Goal: Task Accomplishment & Management: Manage account settings

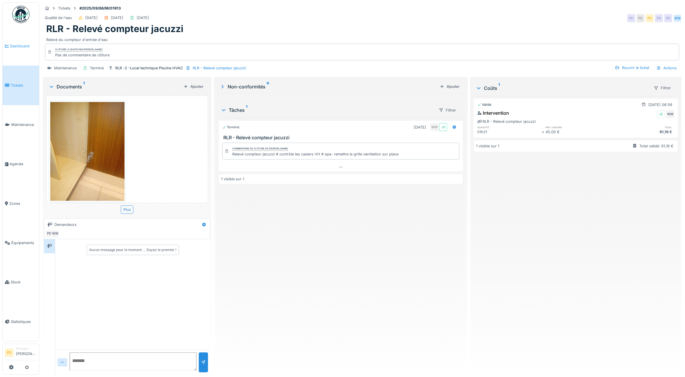
click at [21, 46] on span "Dashboard" at bounding box center [23, 45] width 27 height 5
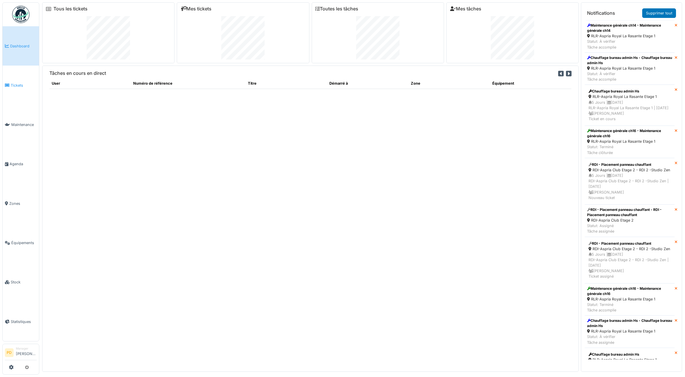
click at [21, 86] on span "Tickets" at bounding box center [24, 85] width 26 height 5
click at [655, 13] on link "Supprimer tout" at bounding box center [659, 13] width 34 height 10
click at [660, 12] on link "Supprimer tout" at bounding box center [659, 13] width 34 height 10
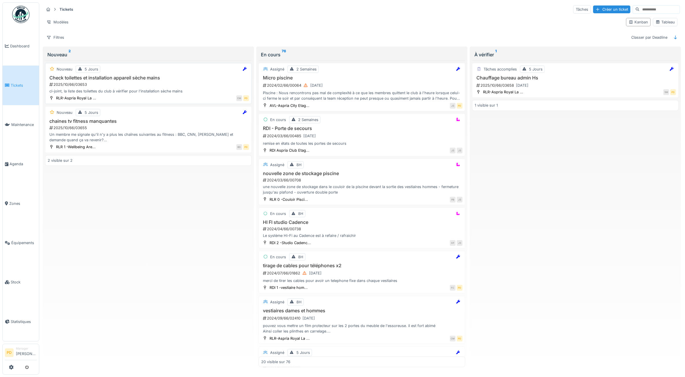
click at [129, 84] on div "2025/10/66/03653" at bounding box center [149, 84] width 200 height 5
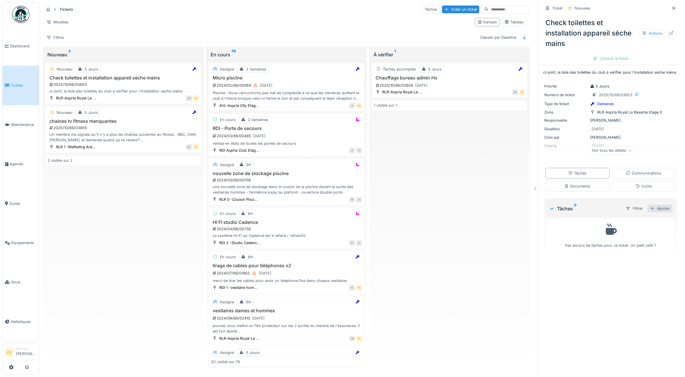
click at [650, 212] on div "Ajouter" at bounding box center [660, 209] width 25 height 8
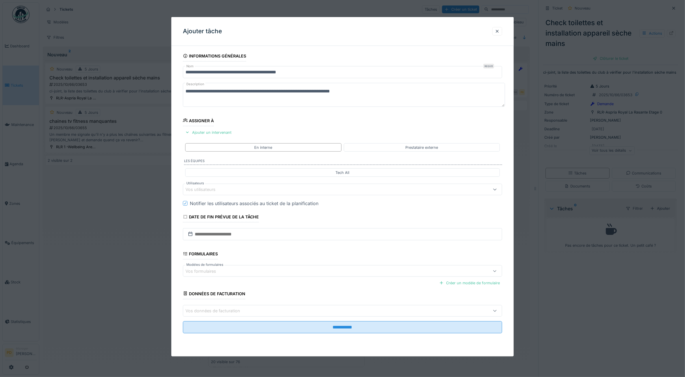
click at [272, 189] on div "Vos utilisateurs" at bounding box center [324, 189] width 278 height 6
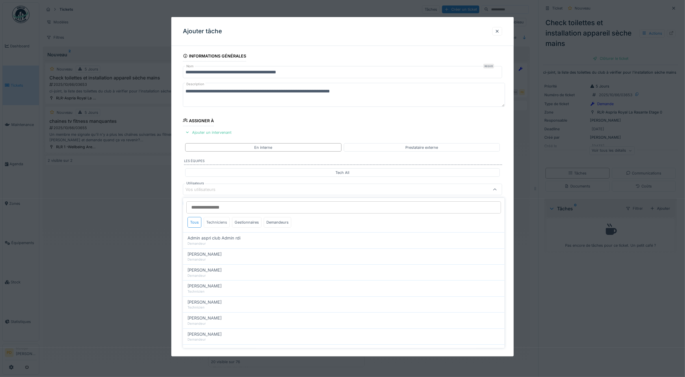
click at [221, 224] on div "Techniciens" at bounding box center [217, 222] width 26 height 11
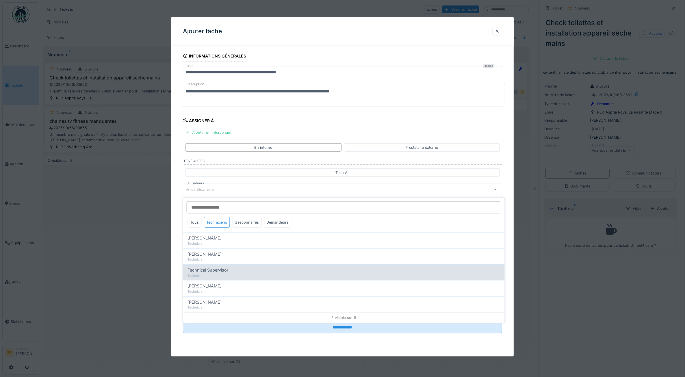
click at [211, 271] on span "Technical Supervisor" at bounding box center [208, 270] width 41 height 6
type input "****"
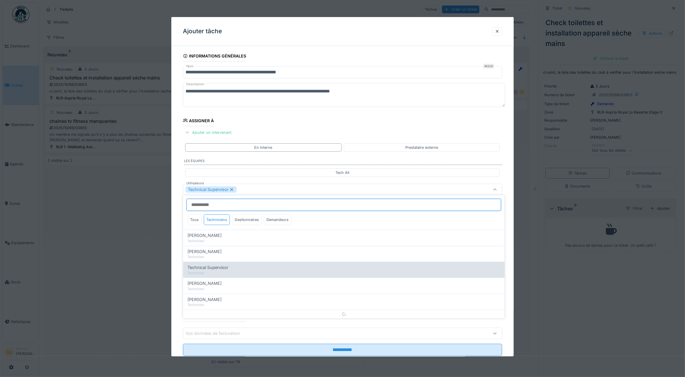
scroll to position [3, 0]
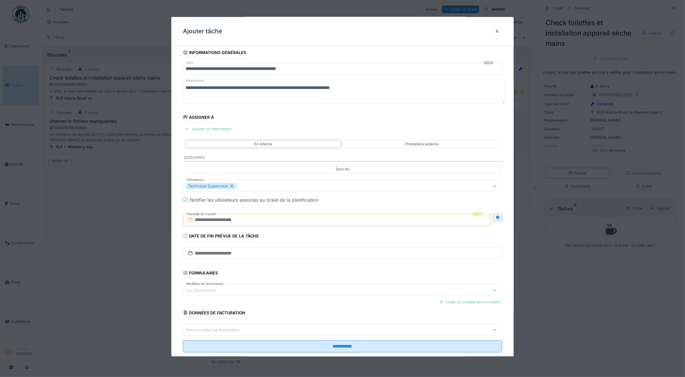
click at [176, 228] on div "**********" at bounding box center [342, 208] width 343 height 322
click at [230, 223] on input "text" at bounding box center [337, 220] width 309 height 12
click at [337, 261] on div "2" at bounding box center [339, 258] width 8 height 8
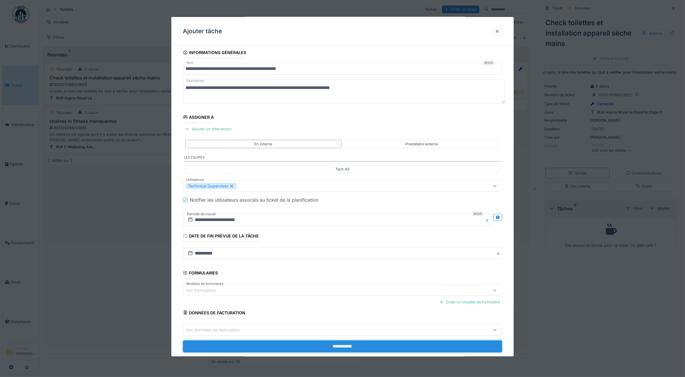
click at [337, 346] on input "**********" at bounding box center [343, 346] width 320 height 12
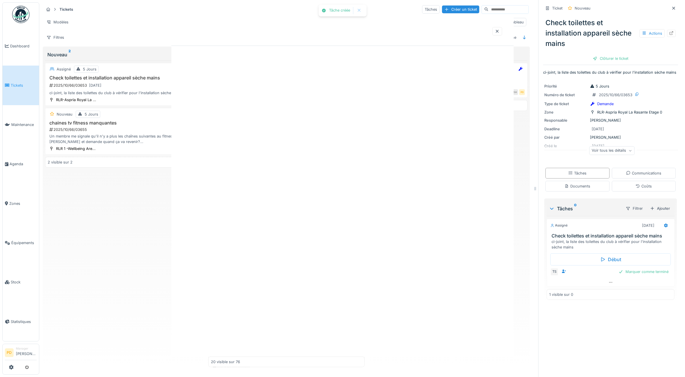
scroll to position [0, 0]
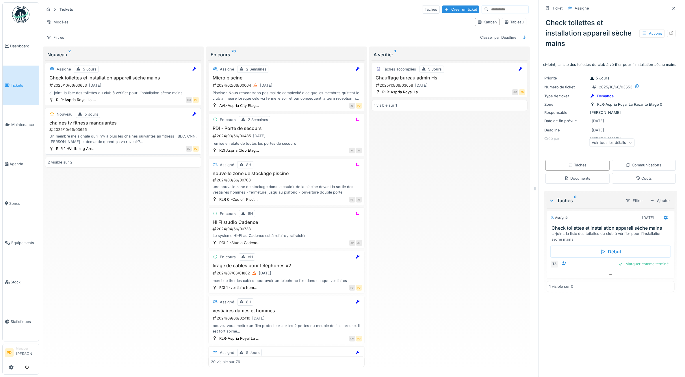
click at [134, 138] on div "Un membre me signale qu'il n'y a plus les chaînes suivantes au fitness : BBC, C…" at bounding box center [123, 138] width 151 height 11
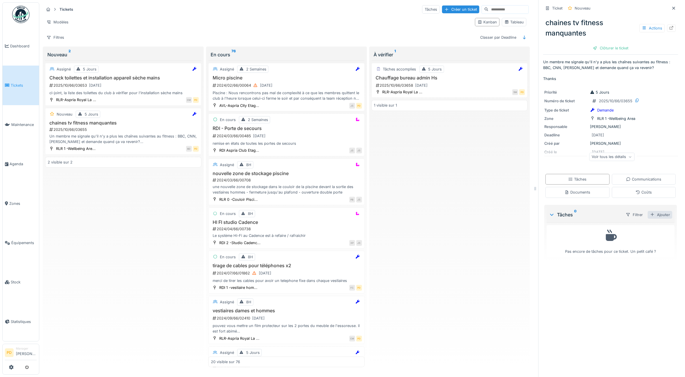
click at [653, 212] on div "Ajouter" at bounding box center [660, 215] width 25 height 8
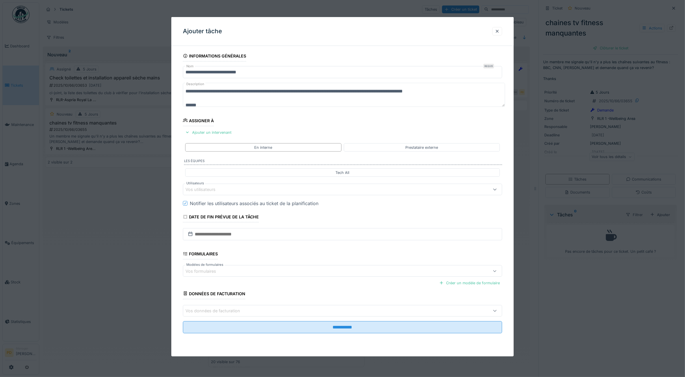
click at [263, 192] on div "Vos utilisateurs" at bounding box center [324, 189] width 278 height 6
click at [221, 220] on div "Techniciens" at bounding box center [217, 222] width 26 height 11
click at [219, 274] on div "Vos formulaires" at bounding box center [204, 271] width 39 height 6
click at [178, 219] on div "**********" at bounding box center [342, 200] width 343 height 299
click at [204, 196] on fieldset "**********" at bounding box center [343, 194] width 320 height 287
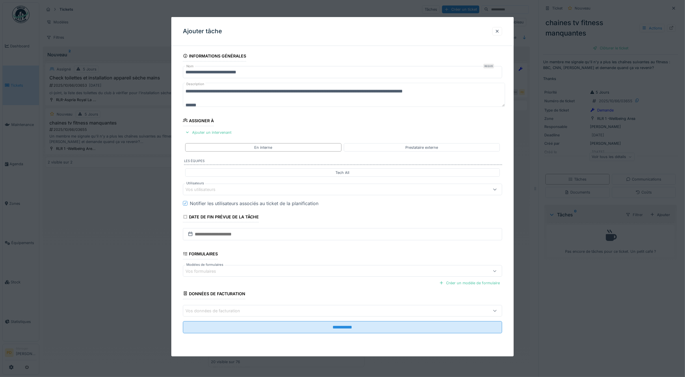
click at [215, 192] on div "Vos utilisateurs" at bounding box center [204, 189] width 38 height 6
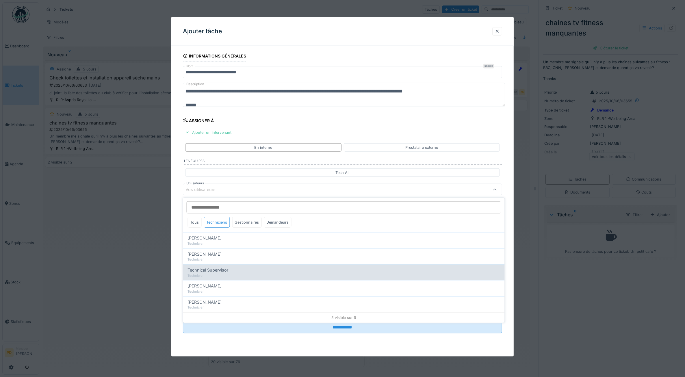
click at [213, 274] on div "Technicien" at bounding box center [344, 275] width 312 height 5
type input "****"
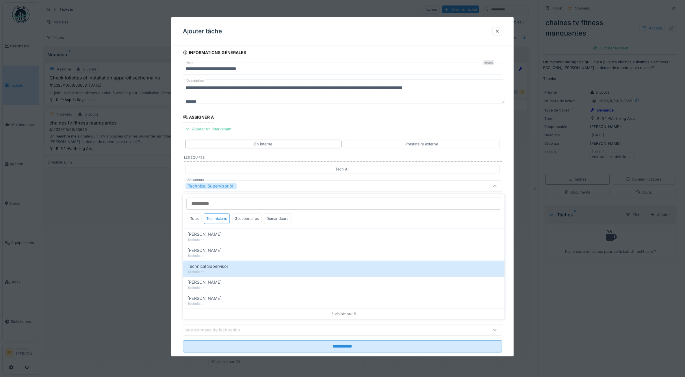
click at [179, 233] on div "**********" at bounding box center [342, 208] width 343 height 322
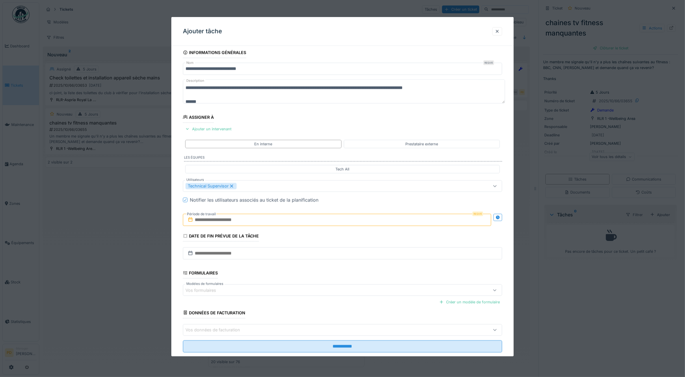
click at [214, 223] on input "text" at bounding box center [337, 220] width 309 height 12
click at [337, 256] on div "2" at bounding box center [339, 258] width 8 height 8
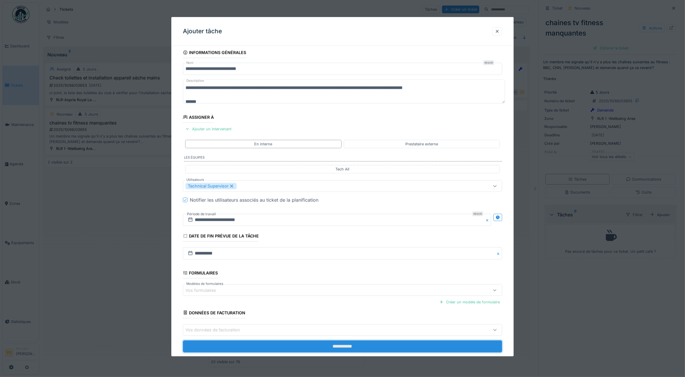
click at [340, 350] on input "**********" at bounding box center [343, 346] width 320 height 12
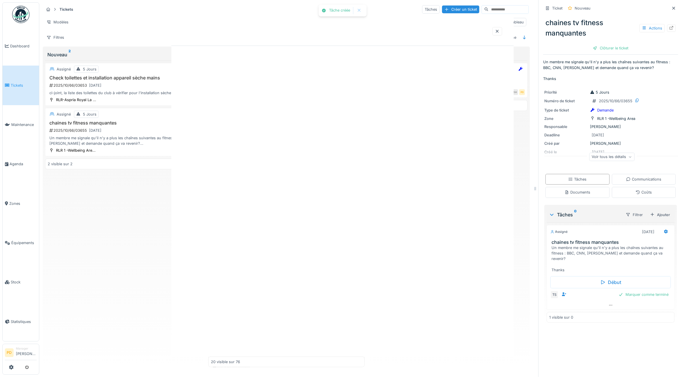
scroll to position [0, 0]
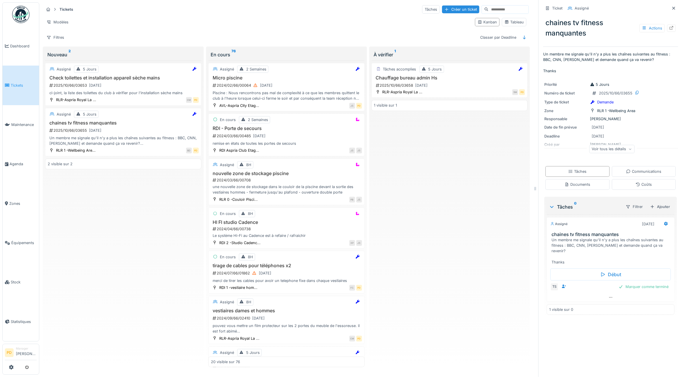
click at [16, 84] on span "Tickets" at bounding box center [24, 85] width 26 height 5
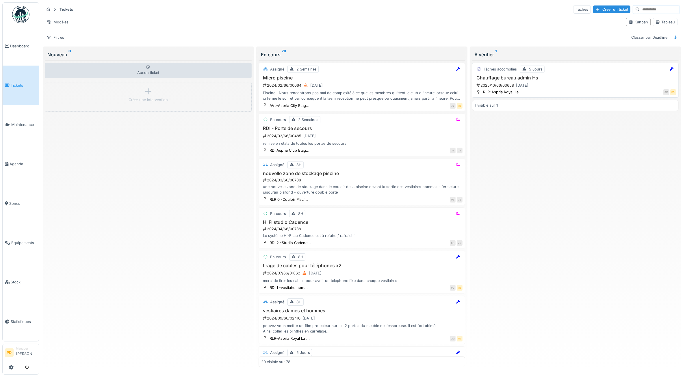
click at [516, 81] on h3 "Chauffage bureau admin Hs" at bounding box center [575, 77] width 201 height 5
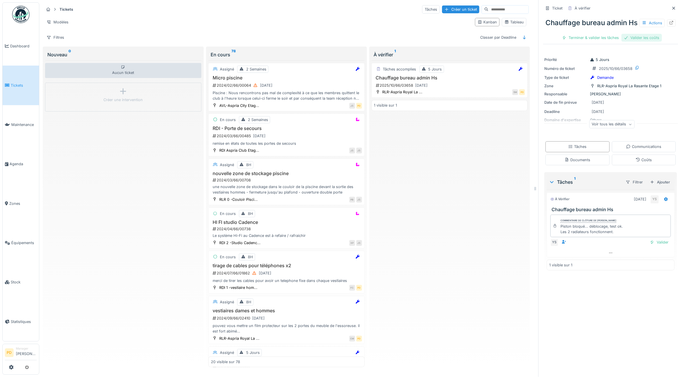
click at [636, 42] on div "Valider les coûts" at bounding box center [641, 38] width 40 height 8
click at [611, 42] on div "Terminer & valider les tâches" at bounding box center [611, 38] width 62 height 8
click at [615, 42] on div "Clôturer le ticket" at bounding box center [611, 38] width 40 height 8
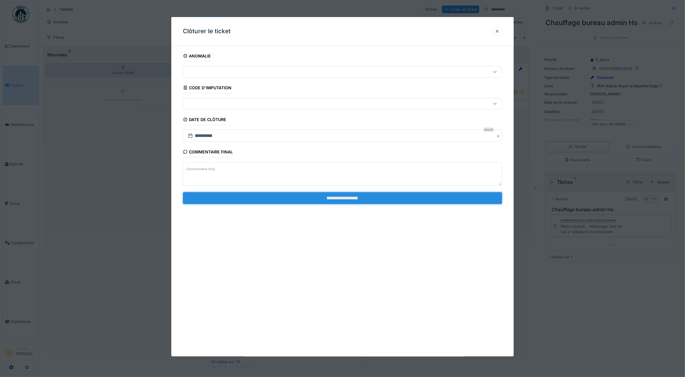
click at [377, 199] on input "**********" at bounding box center [343, 198] width 320 height 12
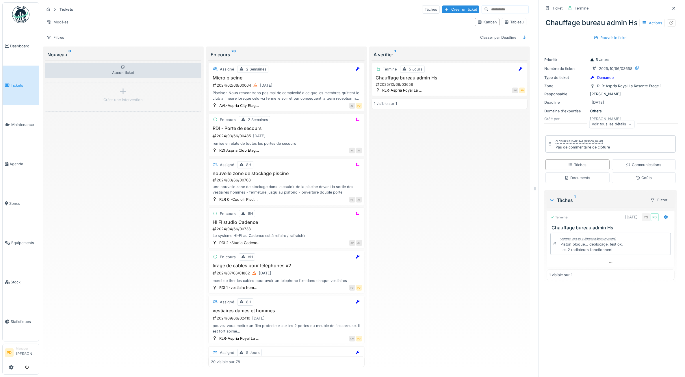
click at [19, 85] on span "Tickets" at bounding box center [24, 85] width 26 height 5
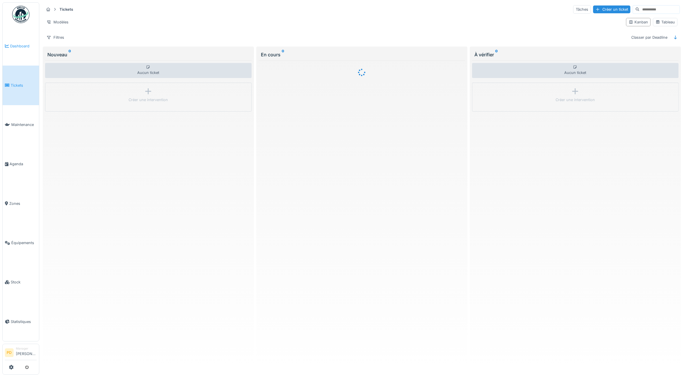
click at [20, 45] on span "Dashboard" at bounding box center [23, 45] width 27 height 5
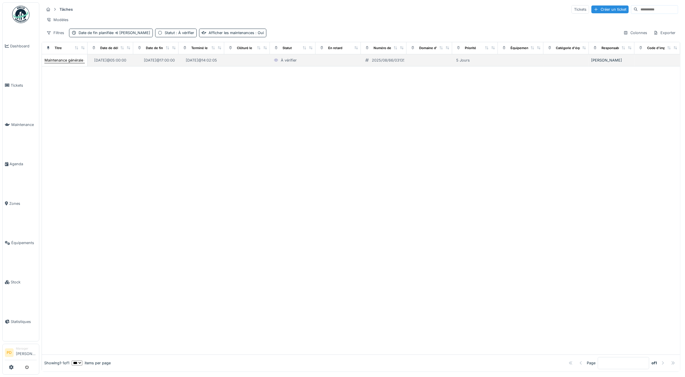
click at [58, 63] on div "Maintenance générale ch14" at bounding box center [68, 59] width 48 height 5
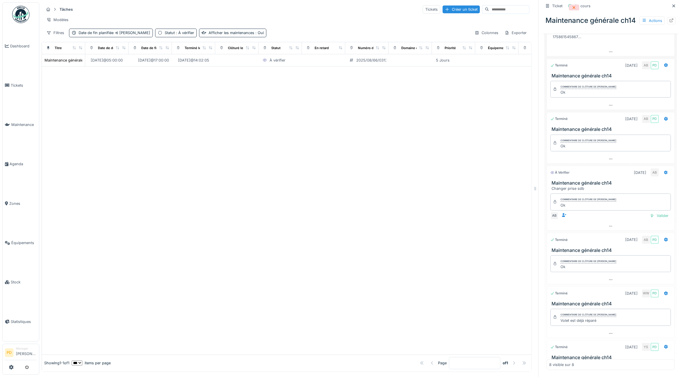
scroll to position [155, 0]
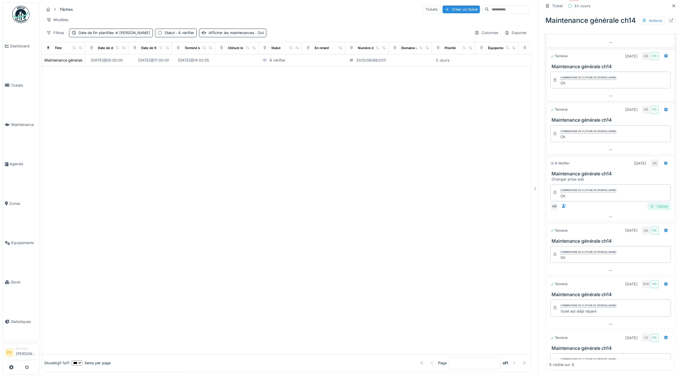
click at [647, 210] on div "Valider" at bounding box center [658, 207] width 23 height 8
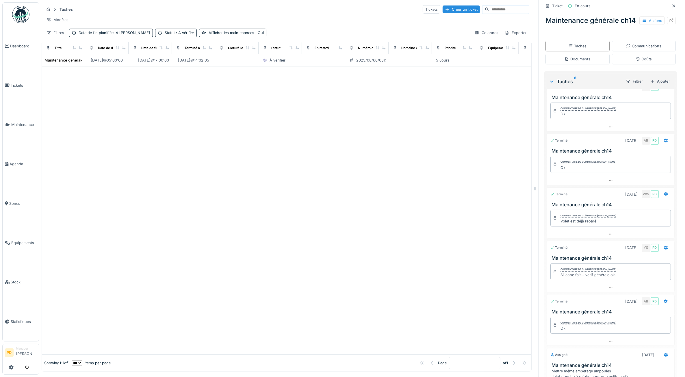
scroll to position [183, 0]
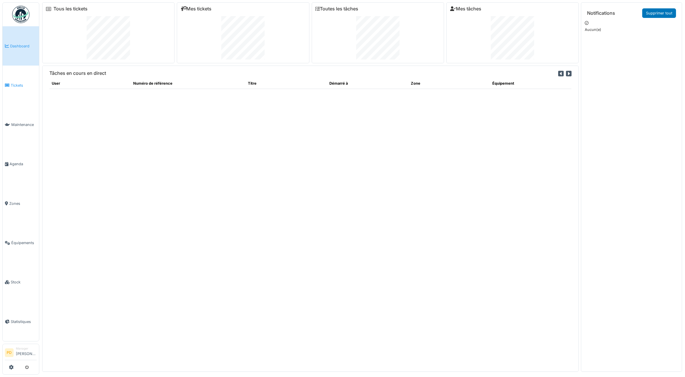
click at [19, 80] on link "Tickets" at bounding box center [21, 85] width 36 height 39
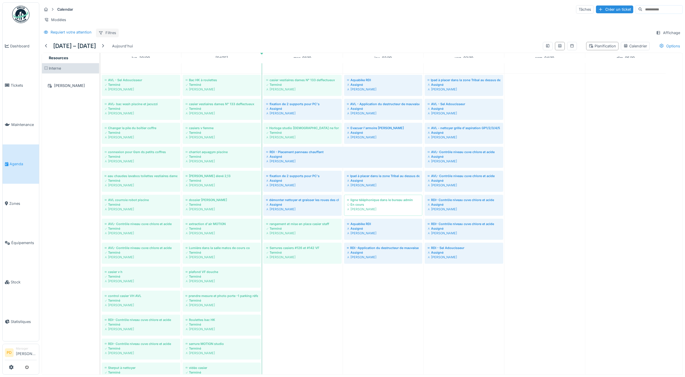
click at [110, 37] on div "Filtres" at bounding box center [107, 33] width 23 height 8
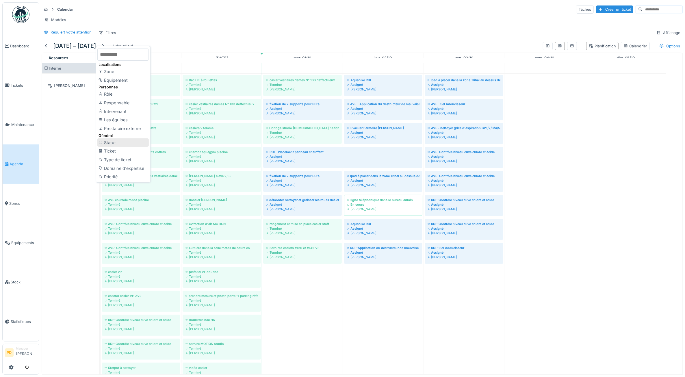
click at [117, 142] on div "Statut" at bounding box center [122, 142] width 51 height 9
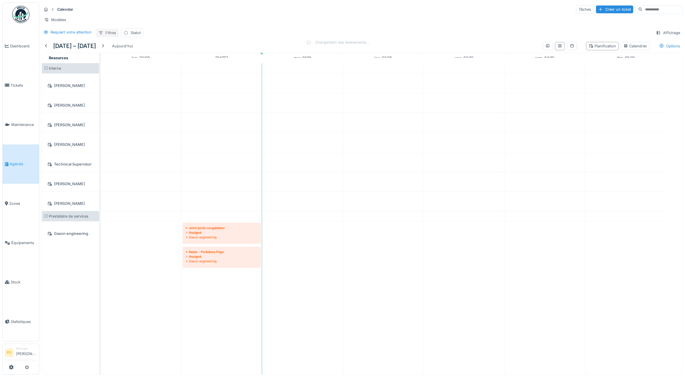
click at [114, 37] on div "Filtres" at bounding box center [107, 33] width 23 height 8
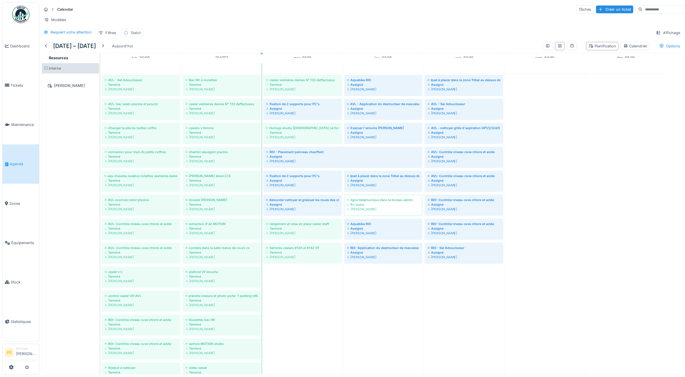
click at [135, 36] on div "Statut" at bounding box center [136, 32] width 10 height 5
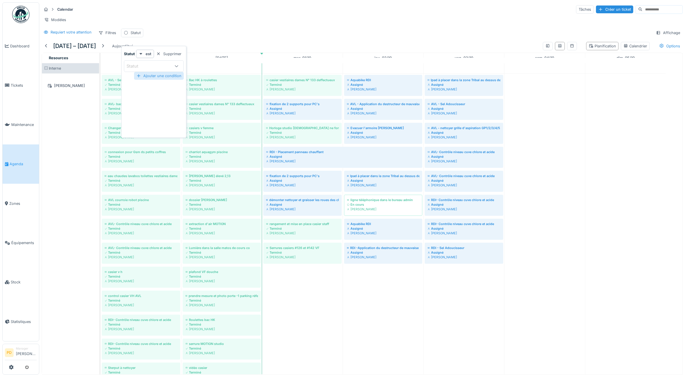
click at [151, 74] on div "Ajouter une condition" at bounding box center [159, 76] width 50 height 8
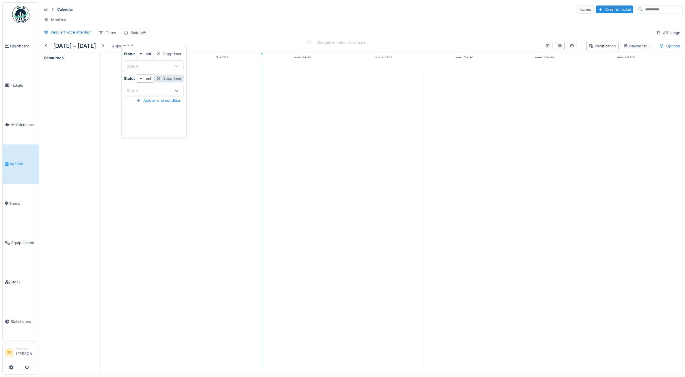
click at [167, 80] on div "Supprimer" at bounding box center [169, 79] width 30 height 8
click at [173, 67] on div at bounding box center [177, 66] width 14 height 11
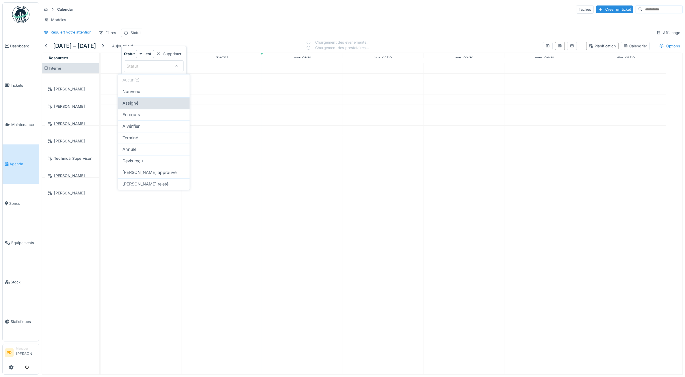
click at [160, 103] on div "Assigné" at bounding box center [154, 103] width 62 height 6
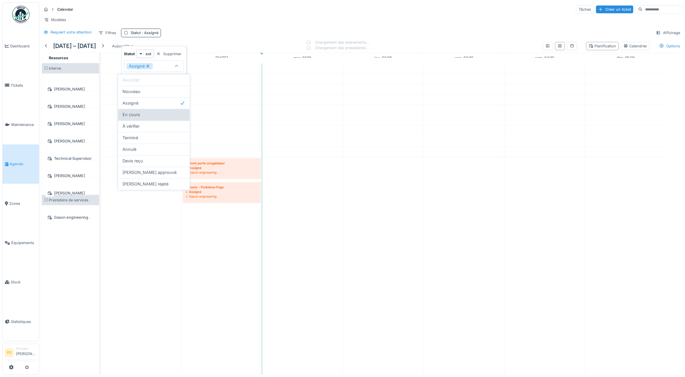
click at [158, 114] on div "En cours" at bounding box center [154, 115] width 62 height 6
type input "**********"
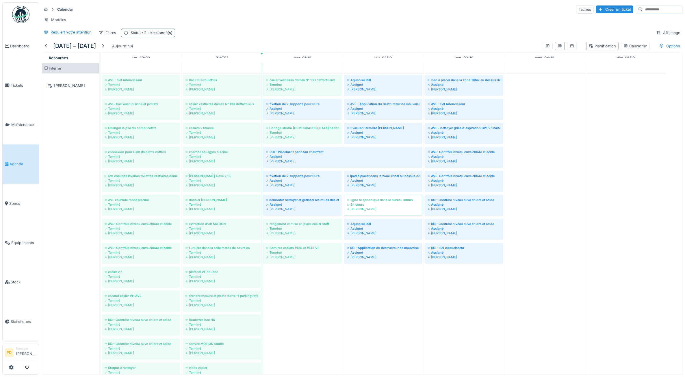
click at [171, 35] on span ": 2 sélectionné(s)" at bounding box center [157, 33] width 32 height 4
click at [200, 23] on div "Modèles" at bounding box center [362, 20] width 641 height 8
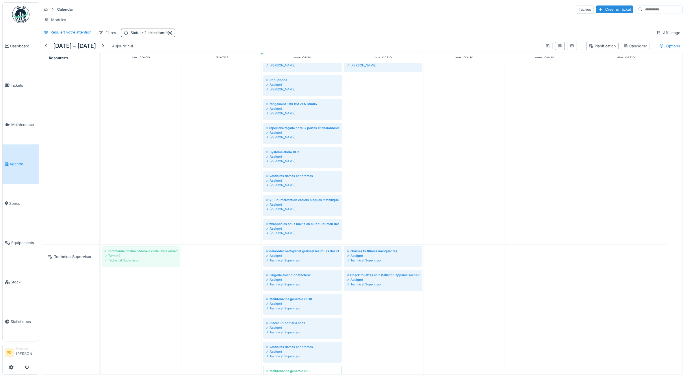
scroll to position [593, 0]
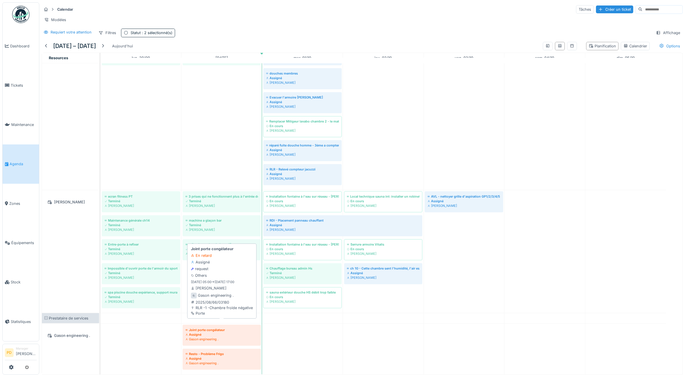
click at [201, 332] on div "Assigné" at bounding box center [221, 334] width 73 height 5
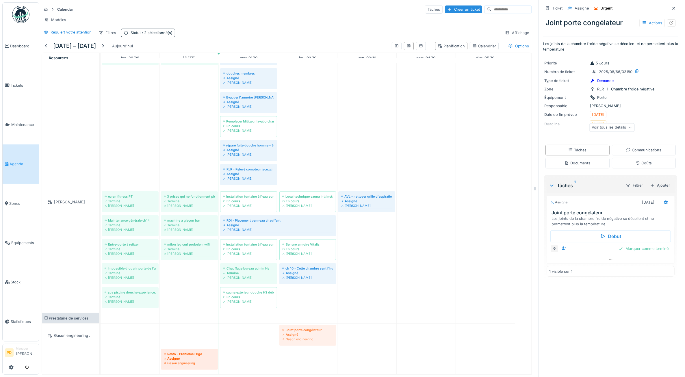
drag, startPoint x: 196, startPoint y: 329, endPoint x: 305, endPoint y: 320, distance: 109.9
click at [101, 324] on div "Joint porte congélateur Assigné Gason engineering . Resto - Problème Frigo Assi…" at bounding box center [101, 349] width 0 height 51
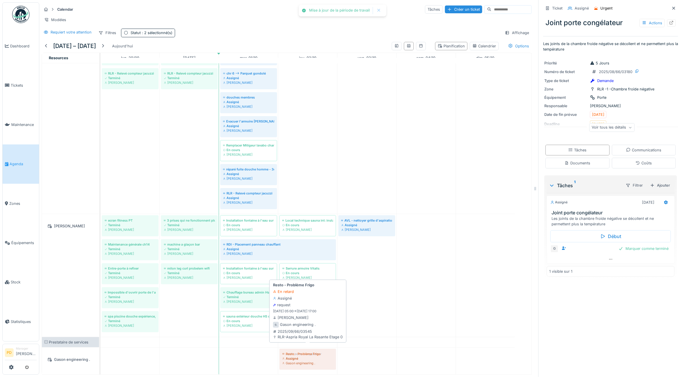
drag, startPoint x: 197, startPoint y: 347, endPoint x: 293, endPoint y: 356, distance: 96.1
click at [101, 356] on div "Resto - Problème Frigo Assigné Gason engineering . Joint porte congélateur Assi…" at bounding box center [101, 361] width 0 height 27
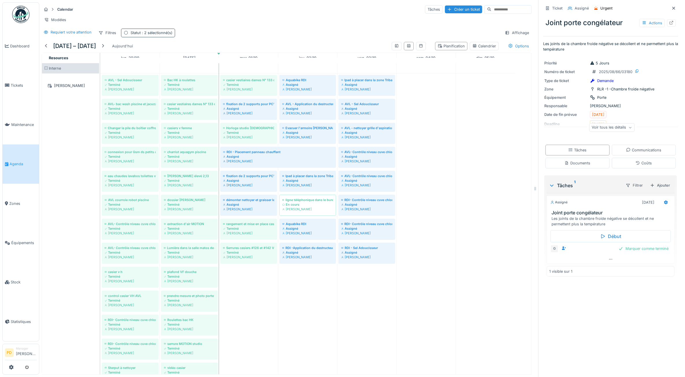
click at [165, 35] on span ": 2 sélectionné(s)" at bounding box center [157, 33] width 32 height 4
click at [207, 21] on div "Modèles" at bounding box center [287, 20] width 490 height 8
click at [88, 35] on div "Requiert votre attention" at bounding box center [71, 31] width 41 height 5
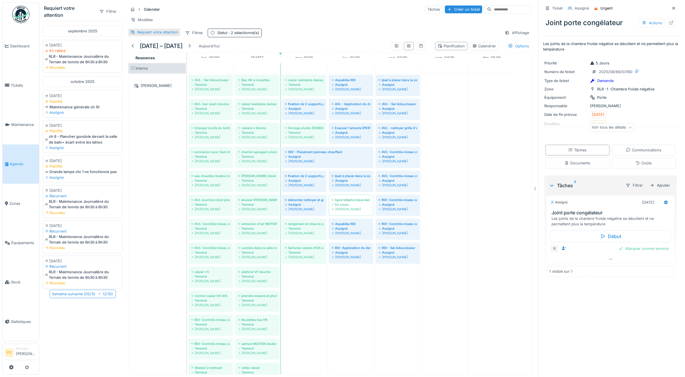
click at [161, 35] on div "Requiert votre attention" at bounding box center [157, 31] width 41 height 5
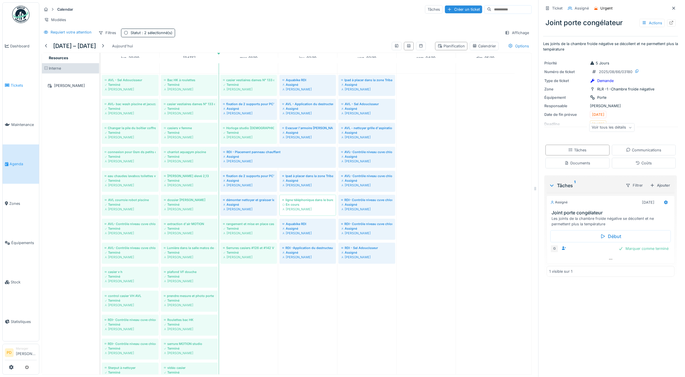
click at [19, 83] on span "Tickets" at bounding box center [24, 85] width 26 height 5
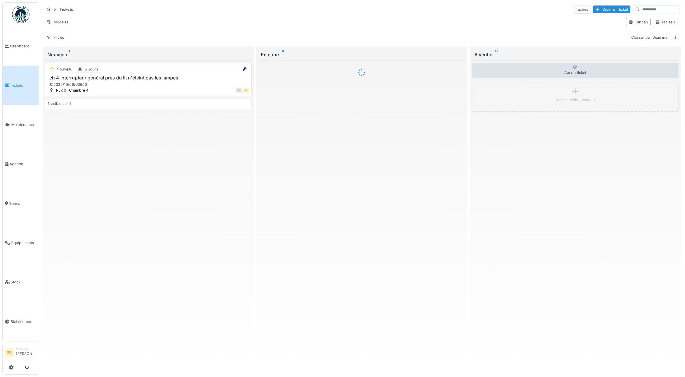
click at [127, 81] on h3 "ch 4 interrupteur général près du lit n'éteint pas les lampes" at bounding box center [148, 77] width 201 height 5
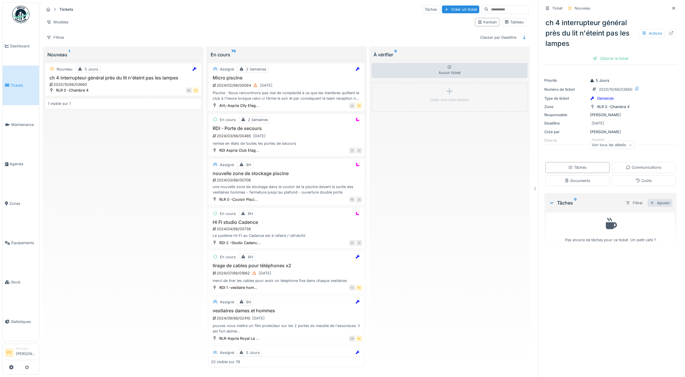
click at [651, 202] on div "Ajouter" at bounding box center [660, 203] width 25 height 8
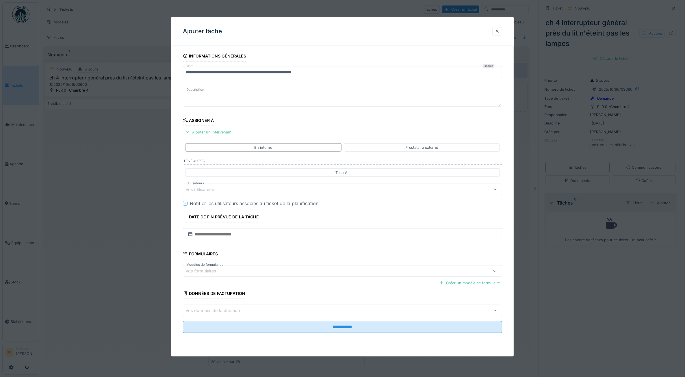
click at [218, 130] on div "Ajouter un intervenant" at bounding box center [208, 132] width 51 height 8
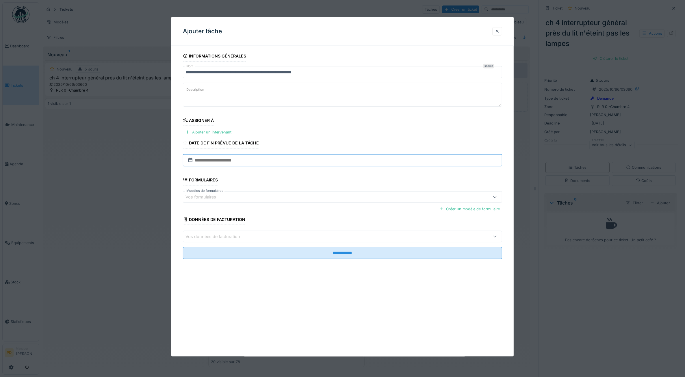
click at [210, 163] on input "text" at bounding box center [343, 160] width 320 height 12
click at [238, 134] on fieldset "**********" at bounding box center [343, 157] width 320 height 213
click at [222, 158] on input "text" at bounding box center [343, 160] width 320 height 12
click at [216, 131] on div "Ajouter un intervenant" at bounding box center [208, 132] width 51 height 8
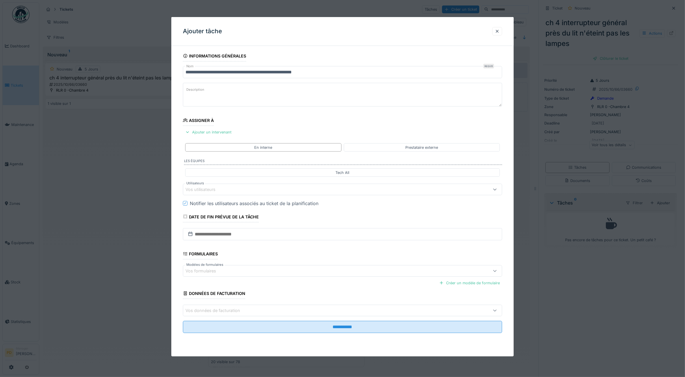
click at [207, 192] on div "Vos utilisateurs" at bounding box center [204, 189] width 38 height 6
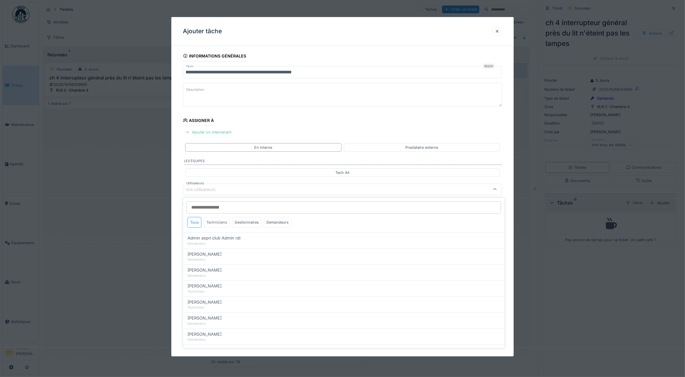
click at [216, 224] on div "Techniciens" at bounding box center [217, 222] width 26 height 11
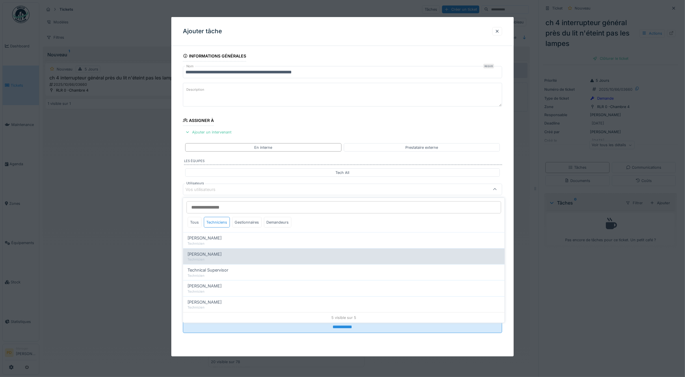
click at [213, 254] on span "Alexsander Batista" at bounding box center [205, 254] width 34 height 6
type input "*****"
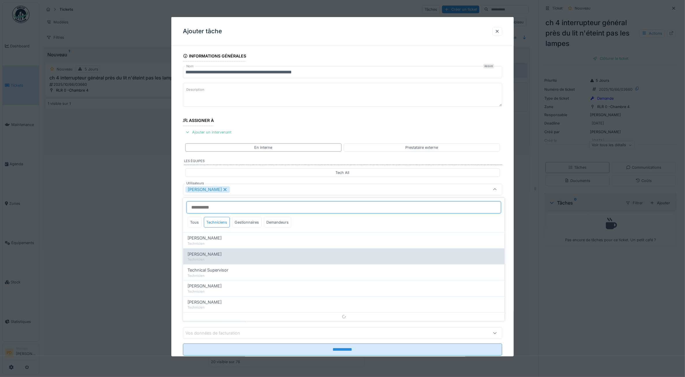
scroll to position [3, 0]
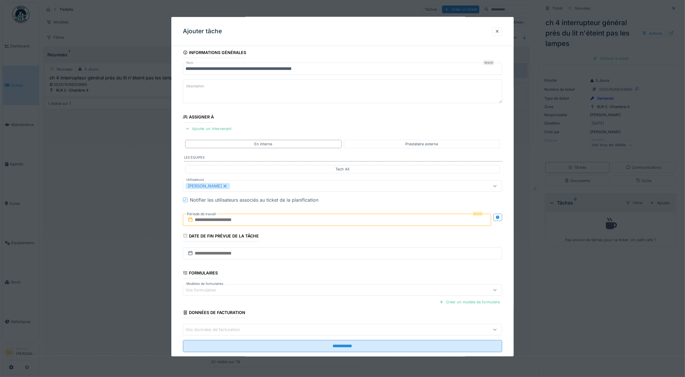
click at [179, 189] on div "**********" at bounding box center [342, 207] width 343 height 321
click at [209, 219] on input "text" at bounding box center [337, 219] width 309 height 12
click at [328, 259] on div "1" at bounding box center [329, 257] width 8 height 8
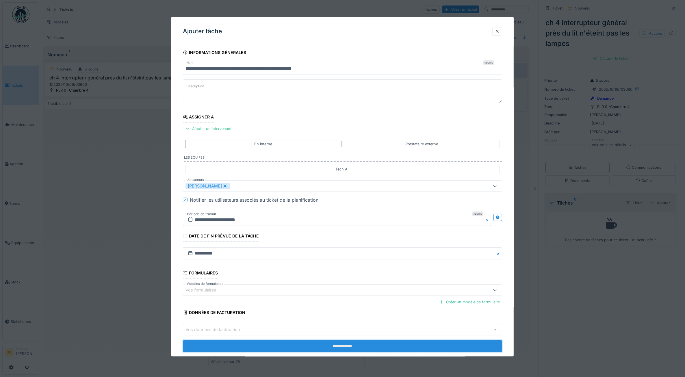
click at [339, 344] on input "**********" at bounding box center [343, 346] width 320 height 12
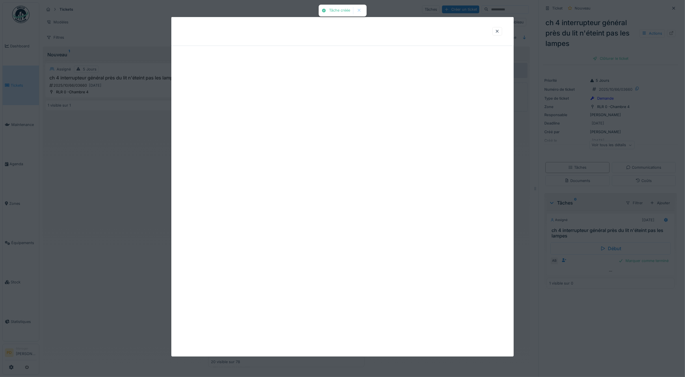
scroll to position [0, 0]
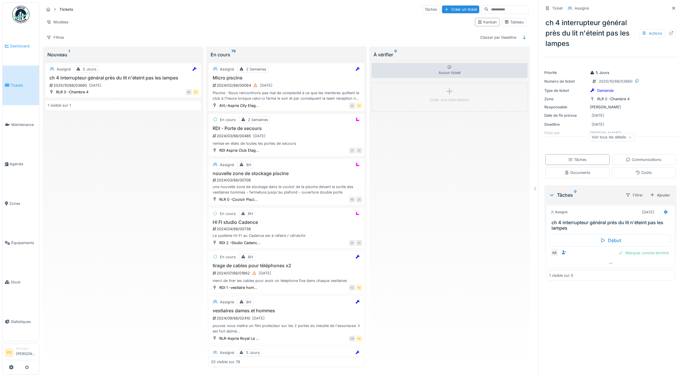
click at [23, 47] on span "Dashboard" at bounding box center [23, 45] width 27 height 5
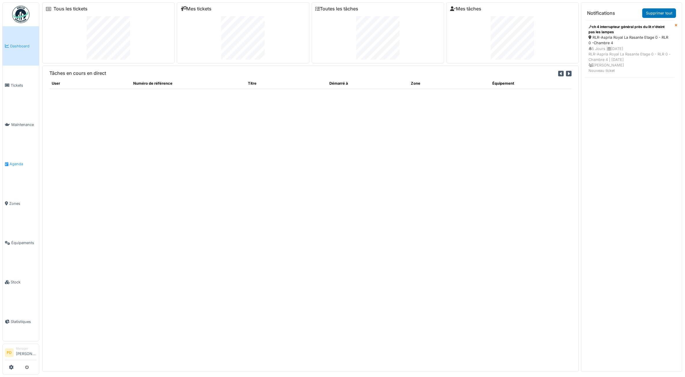
click at [18, 169] on link "Agenda" at bounding box center [21, 163] width 36 height 39
click at [270, 290] on div "Tâches en cours en direct User Numéro de référence Titre Démarré à Zone Équipem…" at bounding box center [310, 219] width 536 height 306
